Goal: Task Accomplishment & Management: Use online tool/utility

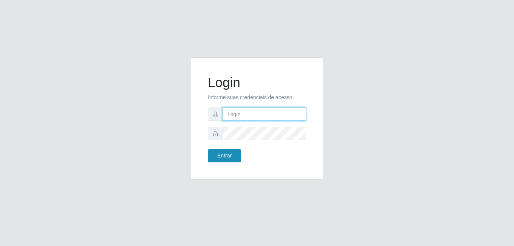
type input "Yohanna@bessa"
click at [232, 160] on button "Entrar" at bounding box center [224, 155] width 33 height 13
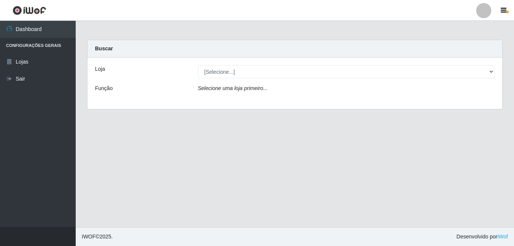
click at [486, 62] on div "Loja [Selecione...] Bemais Supermercados - B9 Bessa Função Selecione uma loja p…" at bounding box center [294, 83] width 415 height 51
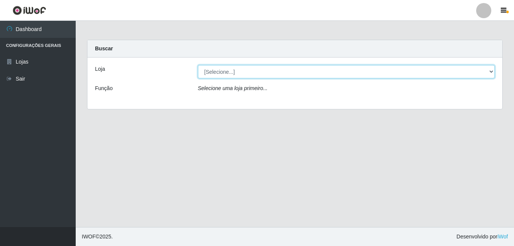
click at [486, 69] on select "[Selecione...] Bemais Supermercados - B9 Bessa" at bounding box center [346, 71] width 297 height 13
select select "410"
click at [198, 65] on select "[Selecione...] Bemais Supermercados - B9 Bessa" at bounding box center [346, 71] width 297 height 13
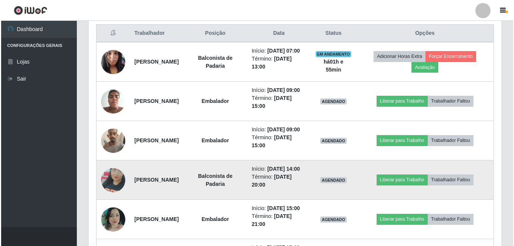
scroll to position [303, 0]
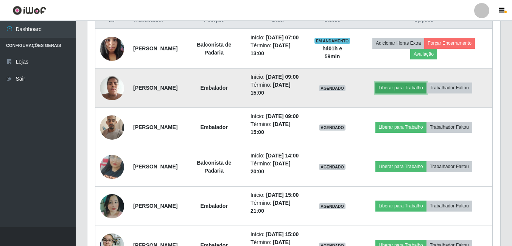
click at [403, 93] on button "Liberar para Trabalho" at bounding box center [400, 88] width 51 height 11
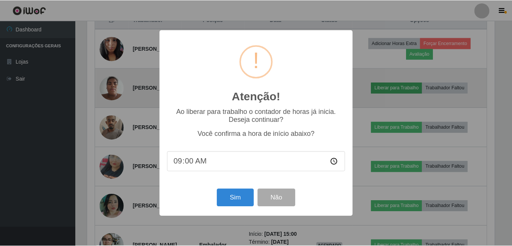
scroll to position [157, 409]
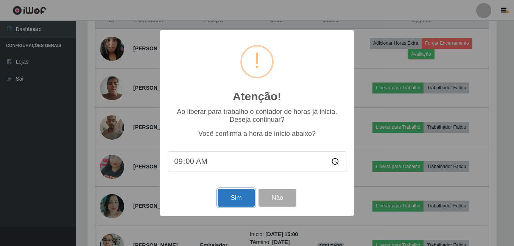
click at [233, 194] on button "Sim" at bounding box center [236, 198] width 37 height 18
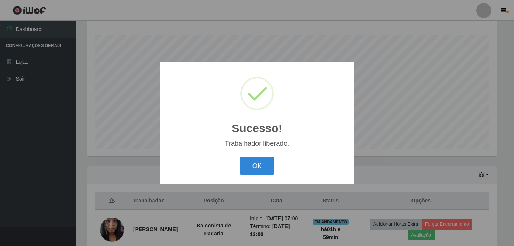
click at [237, 173] on div "OK Cancel" at bounding box center [257, 166] width 179 height 22
drag, startPoint x: 245, startPoint y: 168, endPoint x: 253, endPoint y: 168, distance: 8.3
click at [250, 168] on button "OK" at bounding box center [257, 166] width 35 height 18
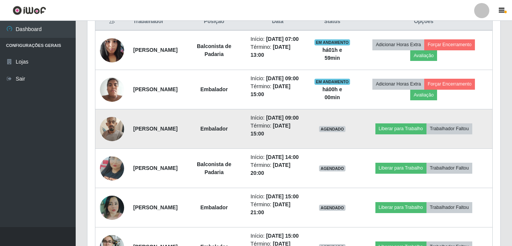
scroll to position [311, 0]
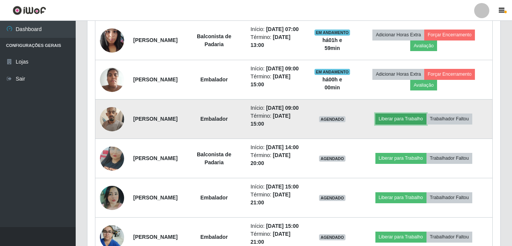
click at [414, 124] on button "Liberar para Trabalho" at bounding box center [400, 119] width 51 height 11
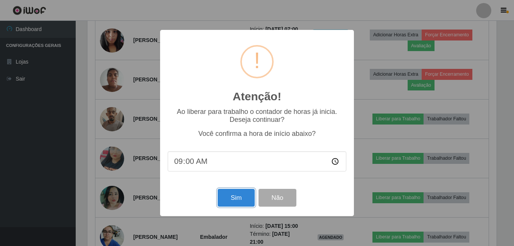
click at [232, 200] on button "Sim" at bounding box center [236, 198] width 37 height 18
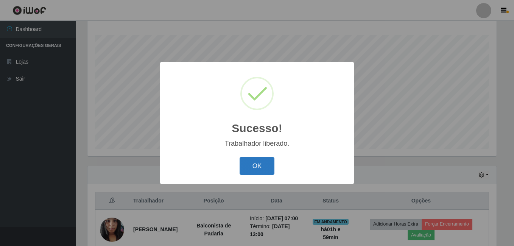
click at [274, 171] on div "OK Cancel" at bounding box center [257, 166] width 179 height 22
click at [240, 159] on button "OK" at bounding box center [257, 166] width 35 height 18
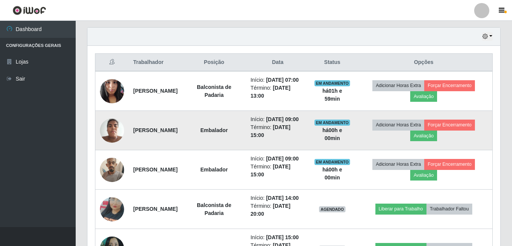
scroll to position [273, 0]
